Goal: Subscribe to service/newsletter

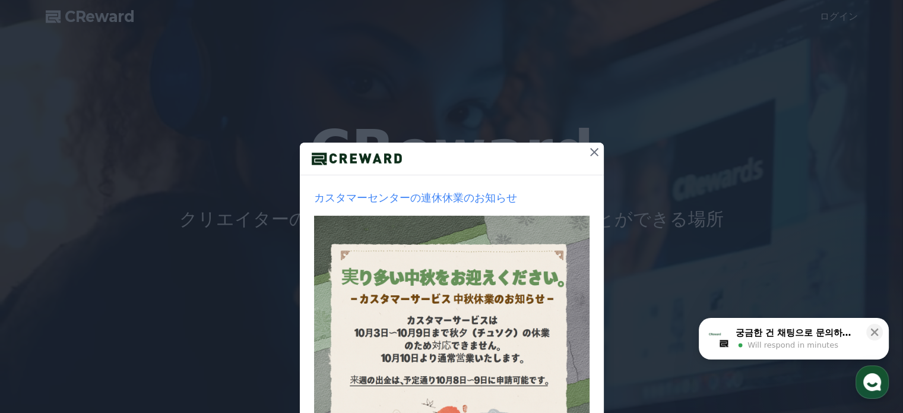
click at [592, 153] on icon at bounding box center [594, 152] width 14 height 14
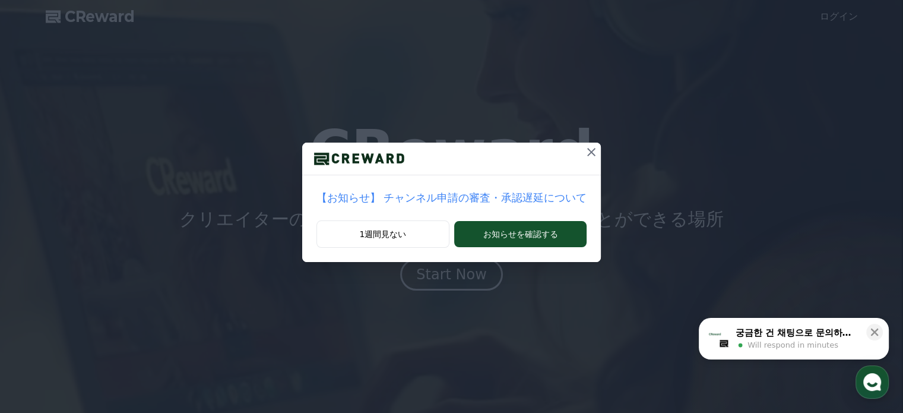
click at [584, 148] on icon at bounding box center [591, 152] width 14 height 14
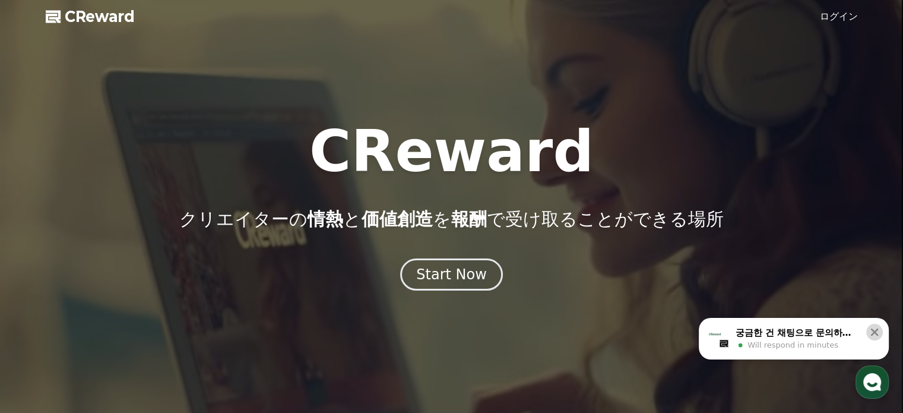
click at [876, 334] on icon at bounding box center [875, 332] width 8 height 8
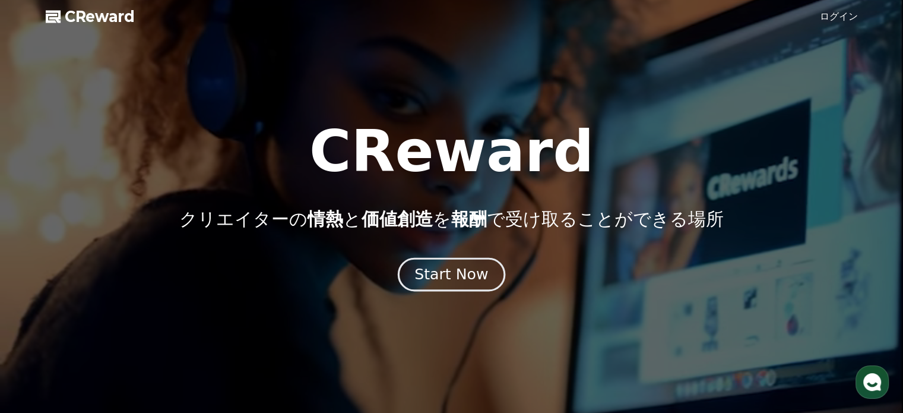
click at [454, 276] on div "Start Now" at bounding box center [452, 274] width 74 height 20
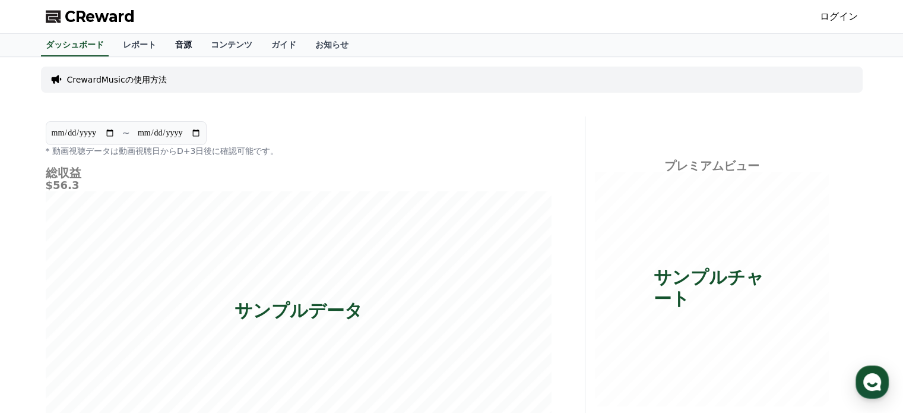
click at [166, 45] on link "音源" at bounding box center [184, 45] width 36 height 23
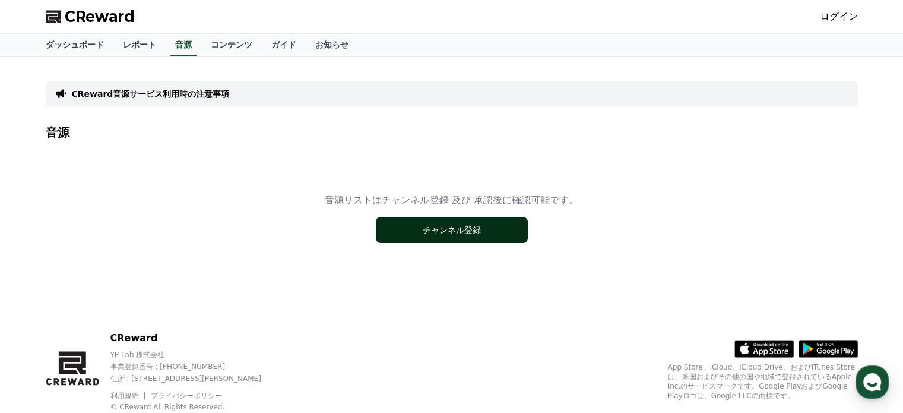
click at [492, 232] on button "チャンネル登録" at bounding box center [452, 230] width 152 height 26
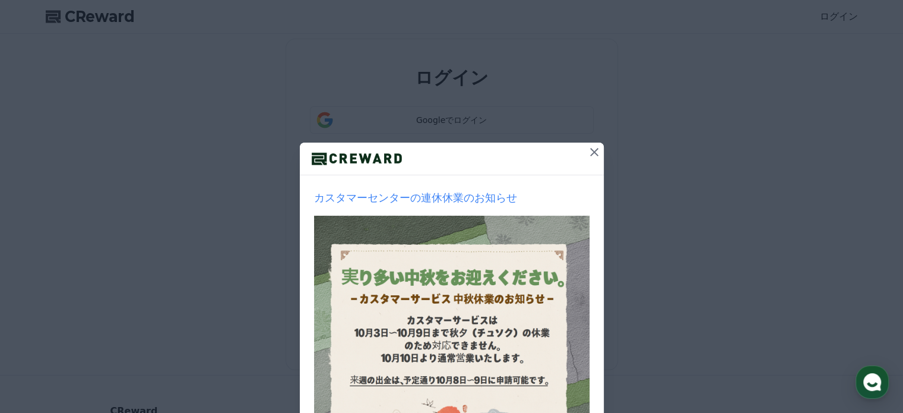
click at [590, 152] on icon at bounding box center [594, 152] width 8 height 8
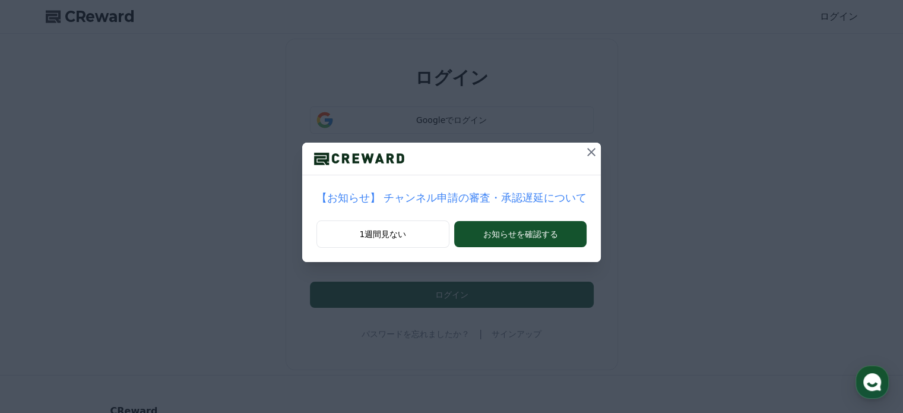
click at [584, 149] on icon at bounding box center [591, 152] width 14 height 14
